Goal: Task Accomplishment & Management: Complete application form

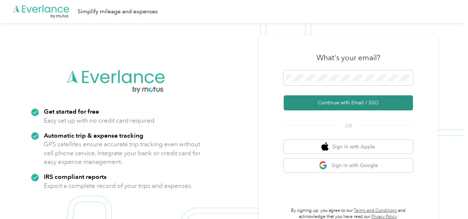
click at [328, 107] on button "Continue with Email / SSO" at bounding box center [348, 103] width 129 height 15
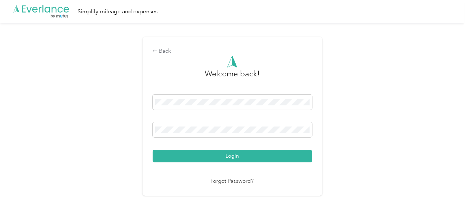
drag, startPoint x: 260, startPoint y: 159, endPoint x: 278, endPoint y: 156, distance: 18.2
click at [262, 159] on button "Login" at bounding box center [232, 156] width 159 height 13
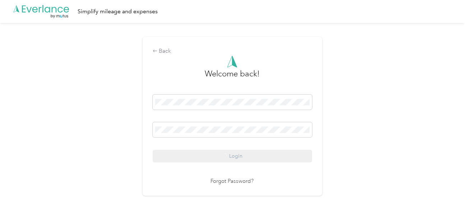
click at [371, 145] on div "Back Welcome back! Login Forgot Password?" at bounding box center [232, 119] width 464 height 193
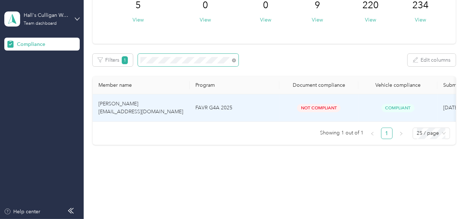
scroll to position [70, 0]
click at [277, 111] on td "FAVR G4A 2025" at bounding box center [235, 108] width 90 height 28
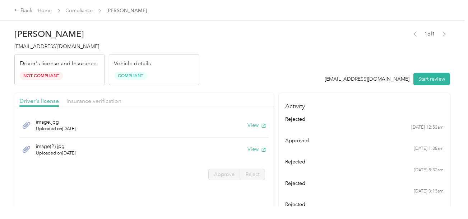
click at [283, 74] on header "[PERSON_NAME] [EMAIL_ADDRESS][DOMAIN_NAME] Driver's license and Insurance Not C…" at bounding box center [232, 55] width 436 height 60
click at [442, 83] on button "Start review" at bounding box center [431, 79] width 37 height 13
click at [292, 64] on header "[PERSON_NAME] [EMAIL_ADDRESS][DOMAIN_NAME] Driver's license and Insurance Not C…" at bounding box center [232, 55] width 436 height 60
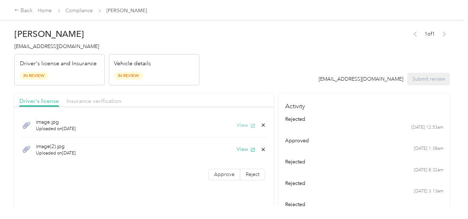
click at [250, 125] on icon "button" at bounding box center [252, 126] width 5 height 5
click at [239, 147] on button "View" at bounding box center [246, 150] width 19 height 8
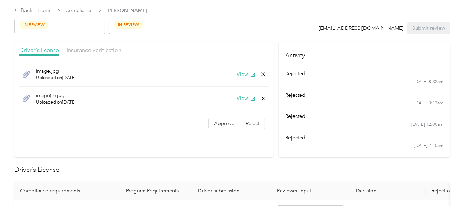
scroll to position [108, 0]
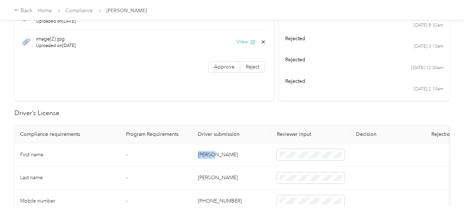
copy td "[PERSON_NAME]"
click at [216, 155] on td "[PERSON_NAME]" at bounding box center [231, 155] width 79 height 23
click at [200, 176] on td "[PERSON_NAME]" at bounding box center [231, 178] width 79 height 23
copy td "[PERSON_NAME]"
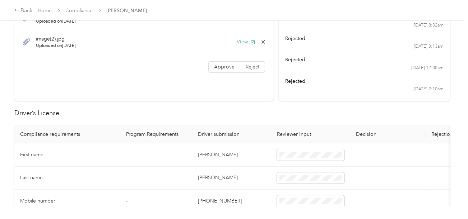
click at [306, 184] on td at bounding box center [310, 178] width 79 height 23
click at [225, 176] on td "[PERSON_NAME]" at bounding box center [231, 178] width 79 height 23
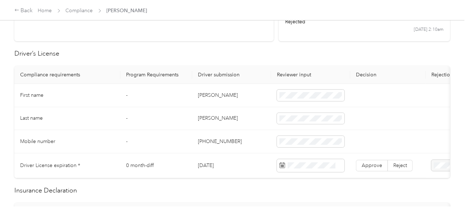
scroll to position [179, 0]
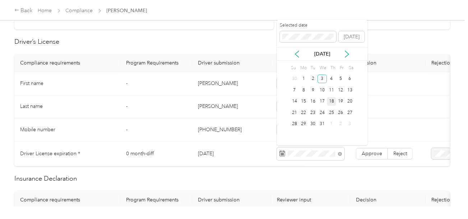
drag, startPoint x: 320, startPoint y: 79, endPoint x: 329, endPoint y: 97, distance: 19.8
click at [321, 80] on div "3" at bounding box center [321, 79] width 9 height 9
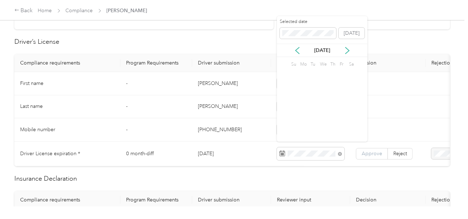
click at [375, 151] on span "Approve" at bounding box center [372, 154] width 20 height 6
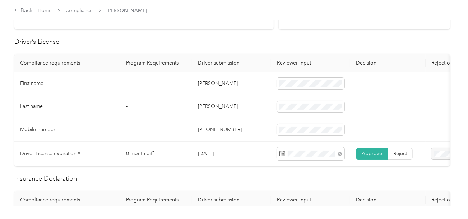
drag, startPoint x: 374, startPoint y: 152, endPoint x: 364, endPoint y: 152, distance: 9.3
click at [373, 152] on span "Approve" at bounding box center [372, 154] width 20 height 6
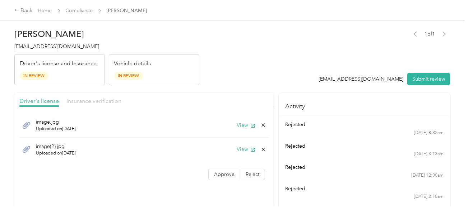
drag, startPoint x: 98, startPoint y: 92, endPoint x: 97, endPoint y: 101, distance: 9.1
drag, startPoint x: 97, startPoint y: 101, endPoint x: 237, endPoint y: 85, distance: 141.3
click at [98, 101] on span "Insurance verification" at bounding box center [93, 101] width 55 height 7
click at [237, 85] on header "[PERSON_NAME] [EMAIL_ADDRESS][DOMAIN_NAME] Driver's license and Insurance In Re…" at bounding box center [232, 55] width 436 height 60
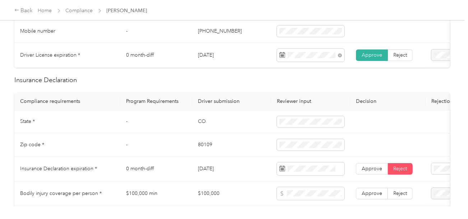
scroll to position [323, 0]
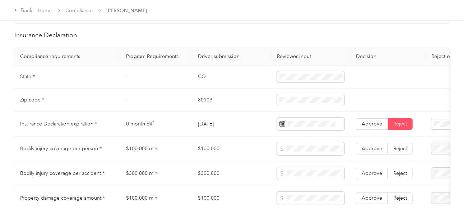
click at [206, 78] on td "CO" at bounding box center [231, 77] width 79 height 23
copy td "CO"
click at [206, 78] on td "CO" at bounding box center [231, 77] width 79 height 23
click at [199, 103] on td "80109" at bounding box center [231, 100] width 79 height 23
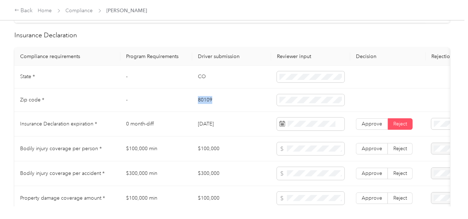
click at [199, 103] on td "80109" at bounding box center [231, 100] width 79 height 23
copy td "80109"
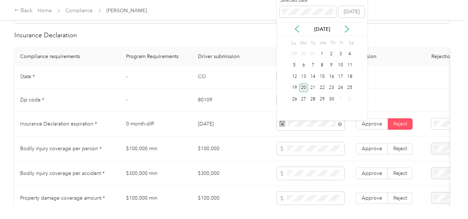
click at [305, 88] on div "20" at bounding box center [303, 88] width 9 height 9
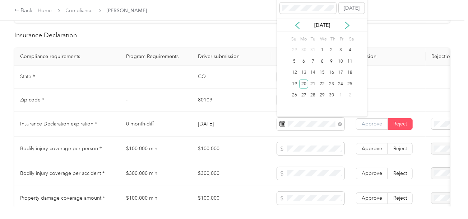
click at [359, 129] on label "Approve" at bounding box center [372, 124] width 32 height 11
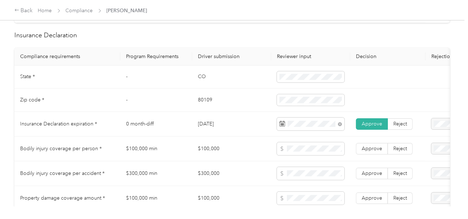
scroll to position [431, 0]
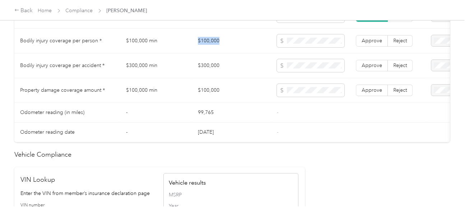
copy td "$100,000"
drag, startPoint x: 196, startPoint y: 37, endPoint x: 250, endPoint y: 45, distance: 54.7
click at [232, 45] on td "$100,000" at bounding box center [231, 41] width 79 height 25
copy td "$300,000"
drag, startPoint x: 194, startPoint y: 67, endPoint x: 275, endPoint y: 67, distance: 81.9
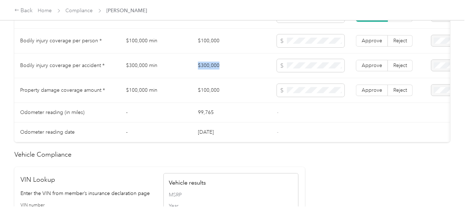
click at [234, 65] on td "$300,000" at bounding box center [231, 66] width 79 height 25
click at [375, 69] on span "Approve" at bounding box center [372, 65] width 20 height 6
click at [372, 44] on span "Approve" at bounding box center [372, 41] width 20 height 6
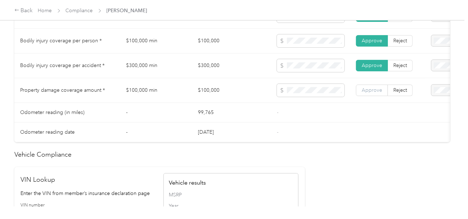
click at [376, 89] on label "Approve" at bounding box center [372, 90] width 32 height 11
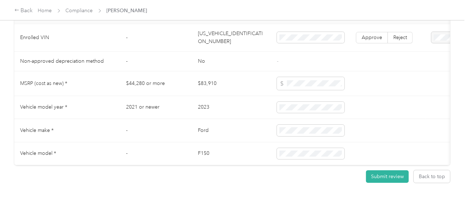
scroll to position [666, 0]
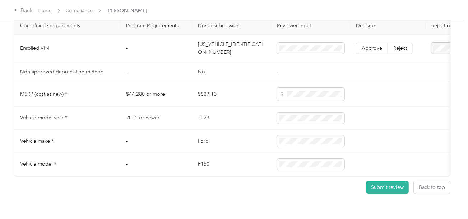
click at [231, 57] on td "[US_VEHICLE_IDENTIFICATION_NUMBER]" at bounding box center [231, 49] width 79 height 28
copy td "[US_VEHICLE_IDENTIFICATION_NUMBER]"
click at [131, 74] on td "-" at bounding box center [156, 72] width 72 height 20
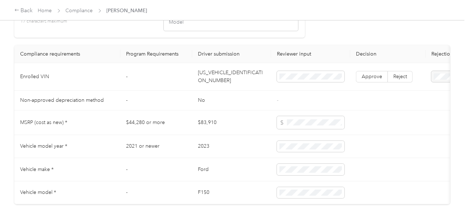
scroll to position [594, 0]
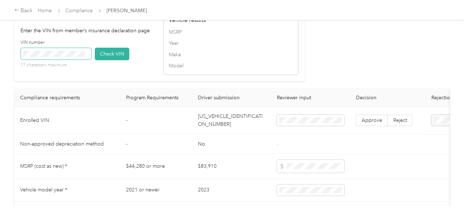
click at [76, 58] on span at bounding box center [56, 53] width 70 height 11
drag, startPoint x: 113, startPoint y: 61, endPoint x: 132, endPoint y: 64, distance: 18.8
click at [116, 60] on button "Check VIN" at bounding box center [112, 54] width 34 height 13
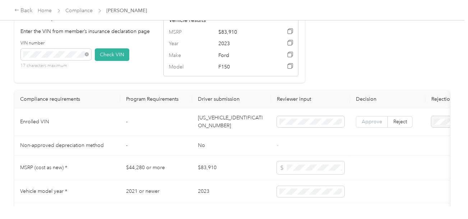
click at [373, 125] on span "Approve" at bounding box center [372, 122] width 20 height 6
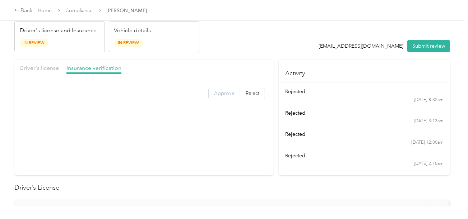
scroll to position [0, 0]
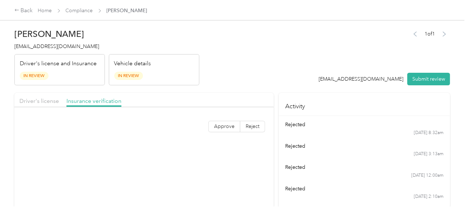
click at [232, 114] on div at bounding box center [143, 113] width 259 height 5
click at [229, 124] on span "Approve" at bounding box center [224, 127] width 20 height 6
click at [284, 80] on header "[PERSON_NAME] [EMAIL_ADDRESS][DOMAIN_NAME] Driver's license and Insurance In Re…" at bounding box center [232, 55] width 436 height 60
click at [419, 75] on button "Submit review" at bounding box center [428, 79] width 43 height 13
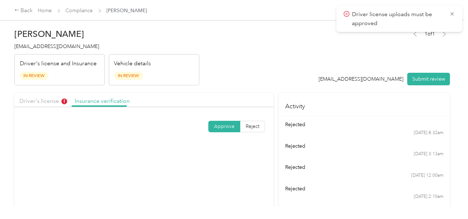
click at [227, 57] on header "[PERSON_NAME] [EMAIL_ADDRESS][DOMAIN_NAME] Driver's license and Insurance In Re…" at bounding box center [232, 55] width 436 height 60
drag, startPoint x: 56, startPoint y: 101, endPoint x: 169, endPoint y: 97, distance: 113.5
click at [56, 101] on span "Driver's license" at bounding box center [43, 101] width 48 height 7
click at [243, 97] on div "Driver's license Insurance verification" at bounding box center [143, 100] width 259 height 14
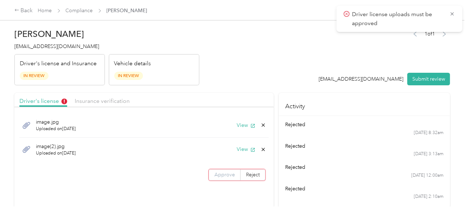
click at [232, 174] on span "Approve" at bounding box center [224, 175] width 20 height 6
drag, startPoint x: 334, startPoint y: 48, endPoint x: 398, endPoint y: 67, distance: 67.3
click at [341, 52] on div "1 of 1 [EMAIL_ADDRESS][DOMAIN_NAME] Submit review" at bounding box center [384, 57] width 131 height 57
click at [442, 83] on button "Submit review" at bounding box center [428, 79] width 43 height 13
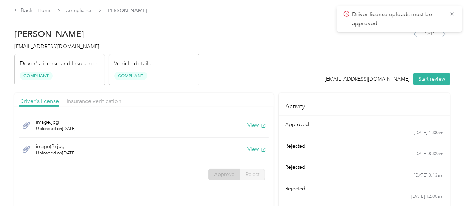
click at [213, 59] on header "[PERSON_NAME] [EMAIL_ADDRESS][DOMAIN_NAME] Driver's license and Insurance Compl…" at bounding box center [232, 55] width 436 height 60
click at [86, 12] on link "Compliance" at bounding box center [79, 11] width 27 height 6
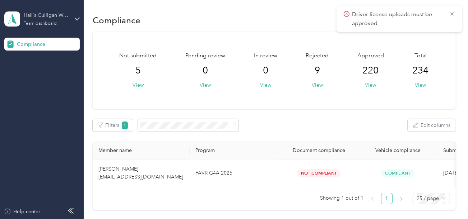
click at [64, 19] on div "Hall's Culligan Water" at bounding box center [46, 15] width 45 height 8
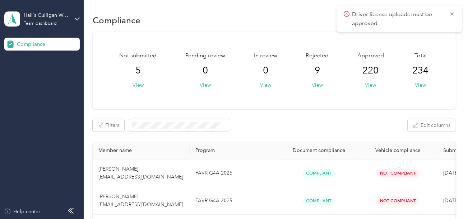
click at [44, 73] on div "Log out" at bounding box center [79, 75] width 141 height 13
